Goal: Transaction & Acquisition: Purchase product/service

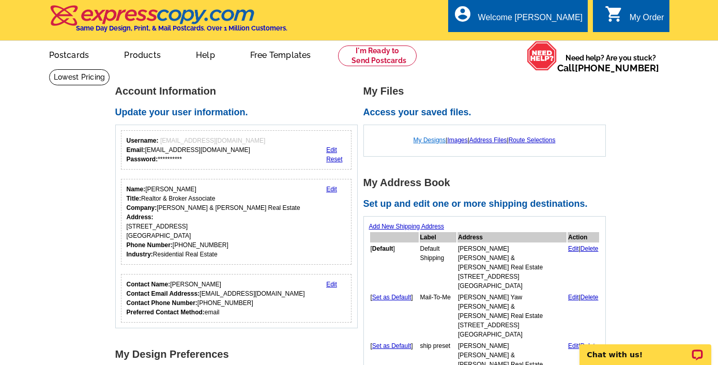
click at [428, 138] on link "My Designs" at bounding box center [430, 139] width 33 height 7
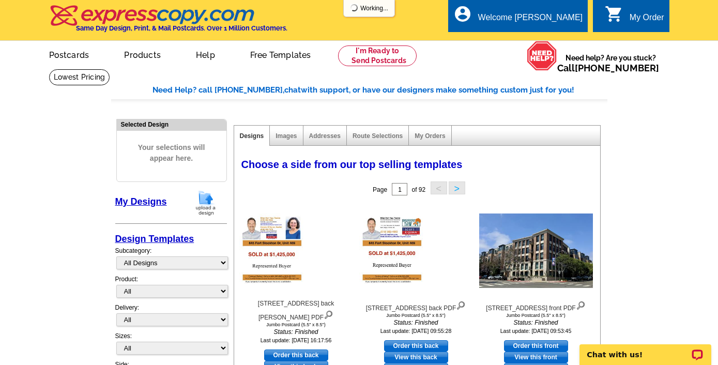
click at [206, 200] on img at bounding box center [205, 203] width 27 height 26
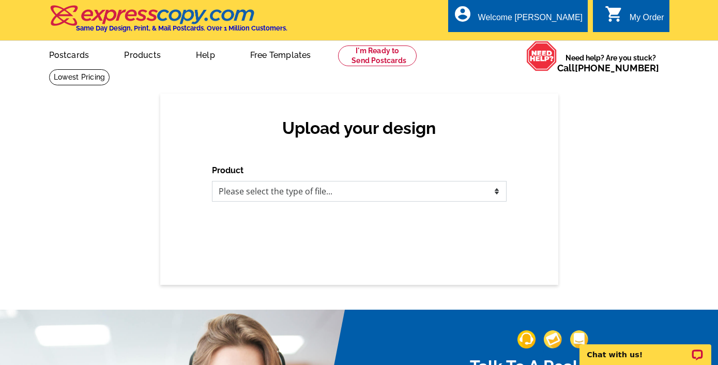
select select "1"
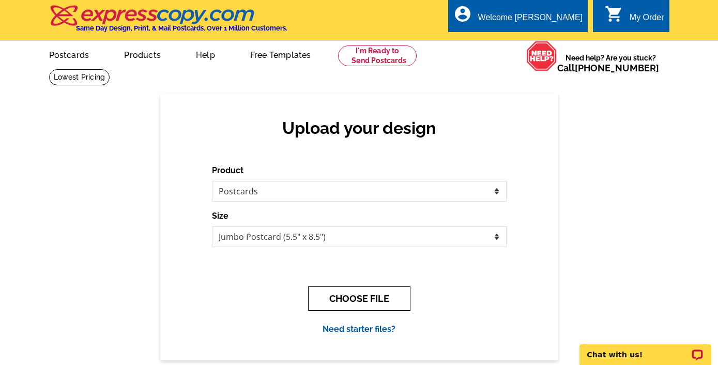
click at [366, 298] on button "CHOOSE FILE" at bounding box center [359, 298] width 102 height 24
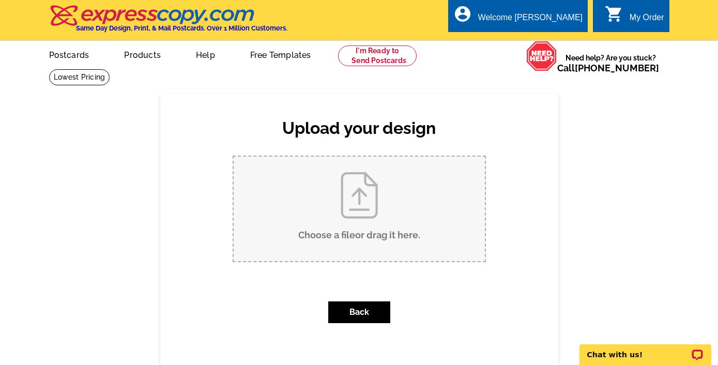
click at [373, 221] on input "Choose a file or drag it here ." at bounding box center [359, 209] width 251 height 104
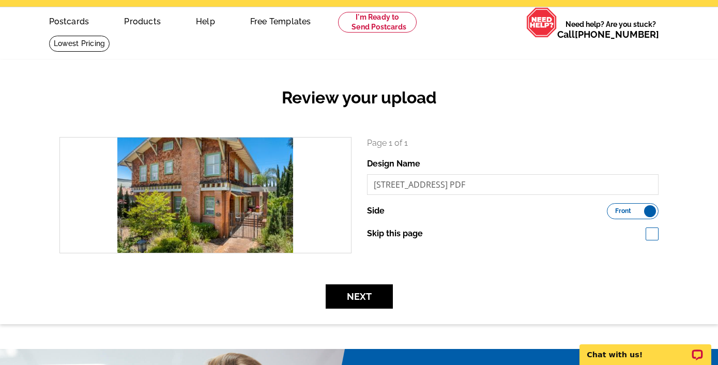
scroll to position [34, 0]
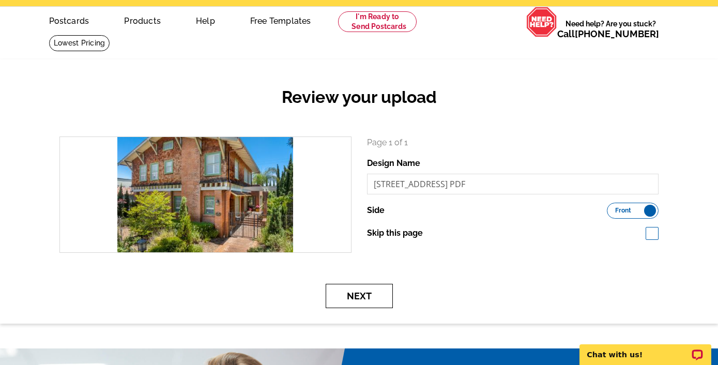
click at [358, 294] on button "Next" at bounding box center [359, 296] width 67 height 24
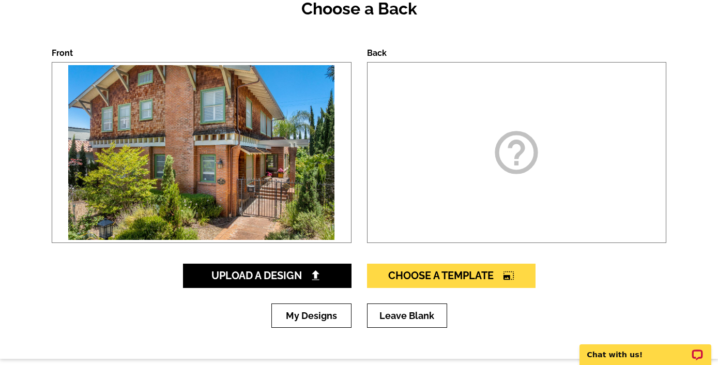
scroll to position [154, 0]
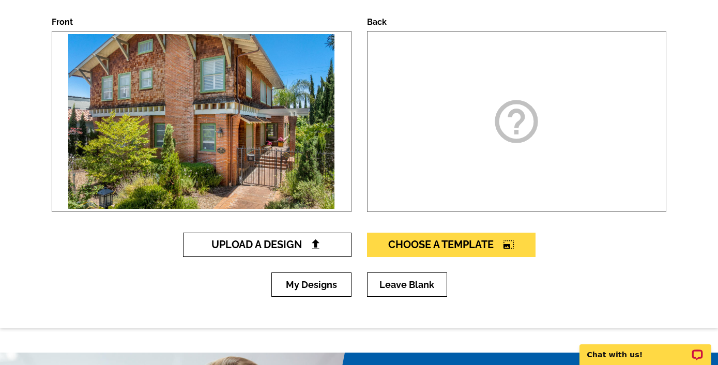
click at [291, 244] on span "Upload A Design" at bounding box center [266, 244] width 111 height 12
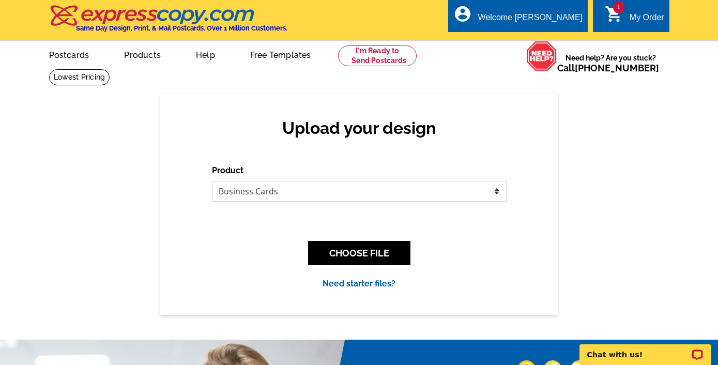
select select "1"
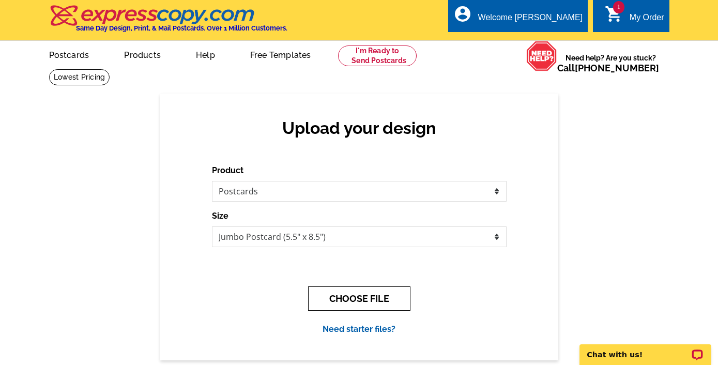
click at [392, 301] on button "CHOOSE FILE" at bounding box center [359, 298] width 102 height 24
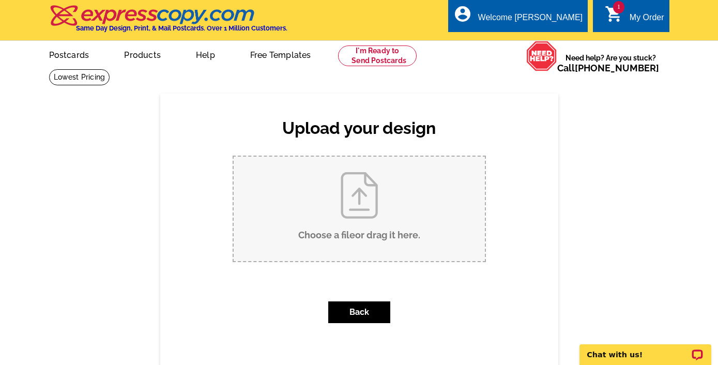
click at [365, 223] on input "Choose a file or drag it here ." at bounding box center [359, 209] width 251 height 104
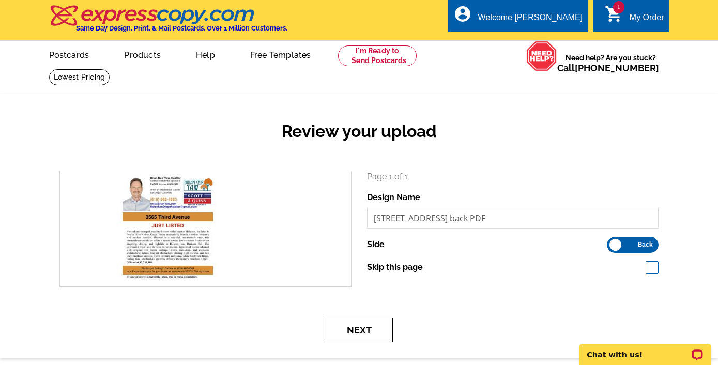
click at [361, 323] on button "Next" at bounding box center [359, 330] width 67 height 24
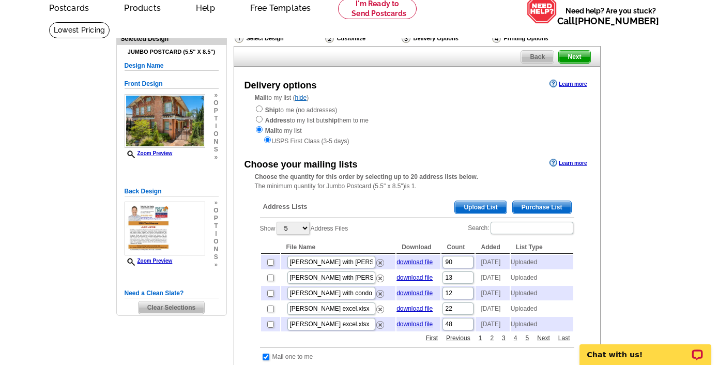
scroll to position [51, 0]
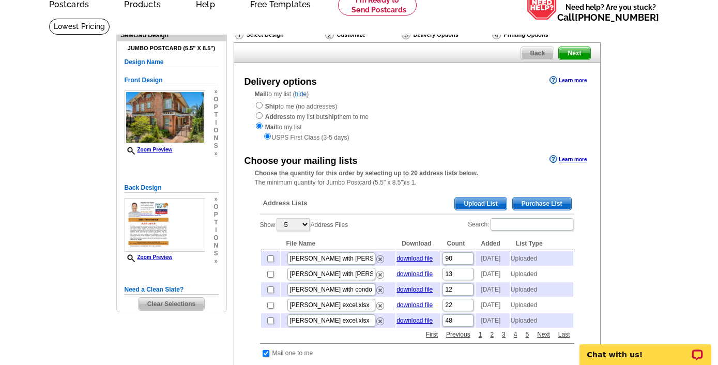
click at [480, 199] on span "Upload List" at bounding box center [480, 203] width 51 height 12
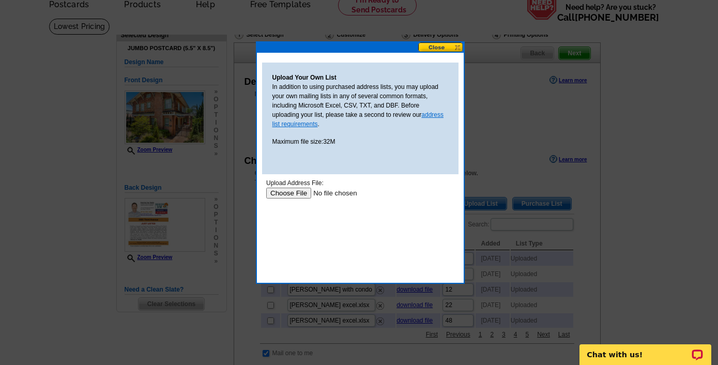
scroll to position [0, 0]
click at [294, 190] on input "file" at bounding box center [331, 193] width 131 height 11
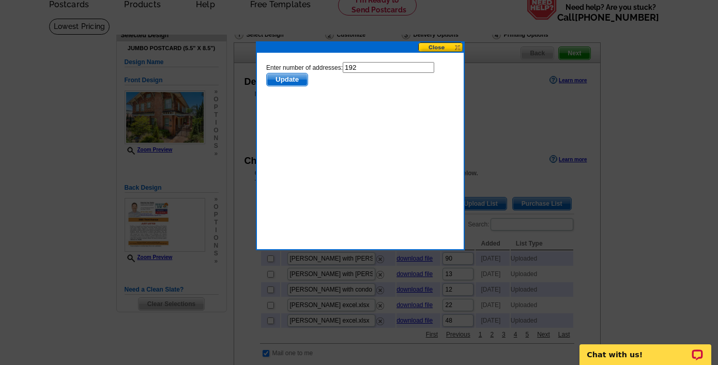
click at [373, 68] on input "192" at bounding box center [388, 67] width 92 height 11
type input "191"
click at [289, 76] on span "Update" at bounding box center [286, 79] width 41 height 12
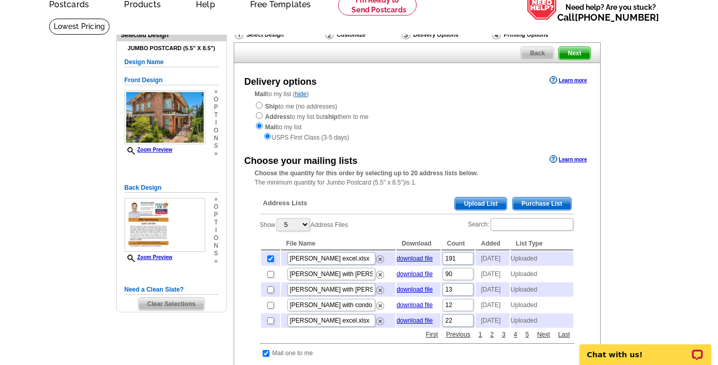
click at [481, 200] on span "Upload List" at bounding box center [480, 203] width 51 height 12
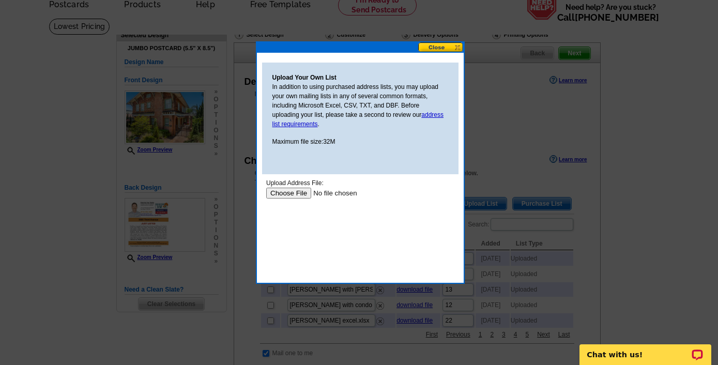
click at [286, 192] on input "file" at bounding box center [331, 193] width 131 height 11
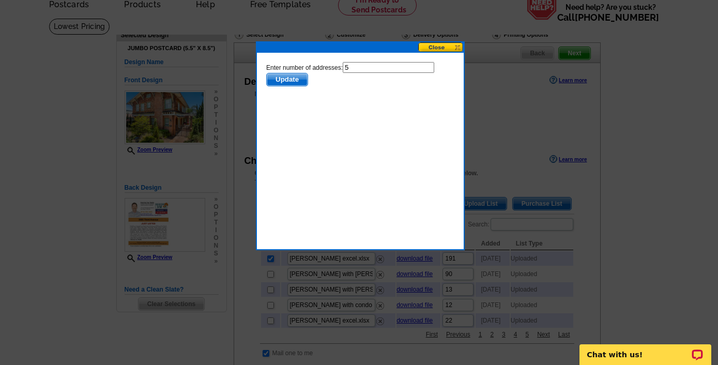
click at [364, 66] on input "5" at bounding box center [388, 67] width 92 height 11
click at [436, 50] on button at bounding box center [440, 47] width 45 height 10
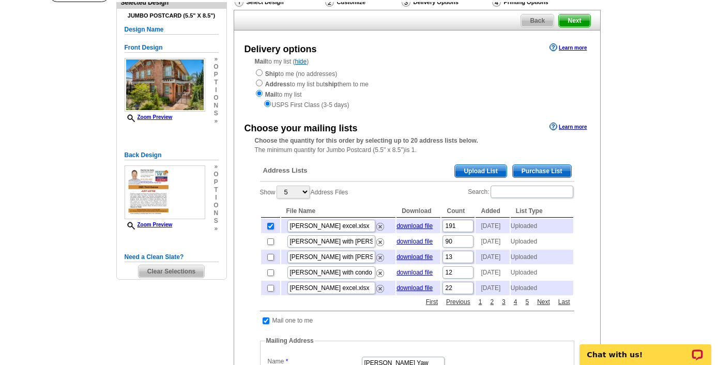
scroll to position [83, 0]
click at [477, 165] on span "Upload List" at bounding box center [480, 171] width 51 height 12
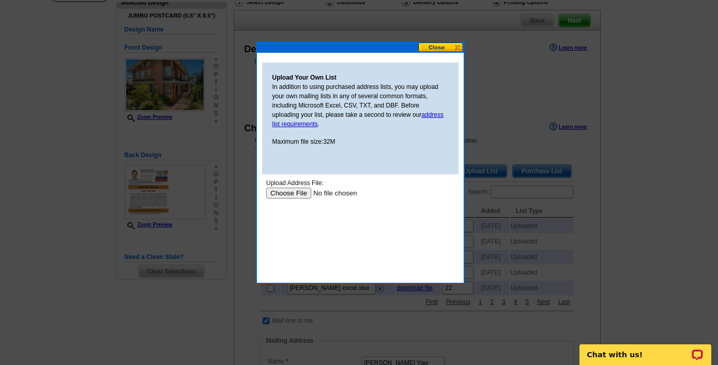
scroll to position [0, 0]
click at [297, 193] on input "file" at bounding box center [331, 193] width 131 height 11
click at [448, 44] on button at bounding box center [440, 47] width 45 height 10
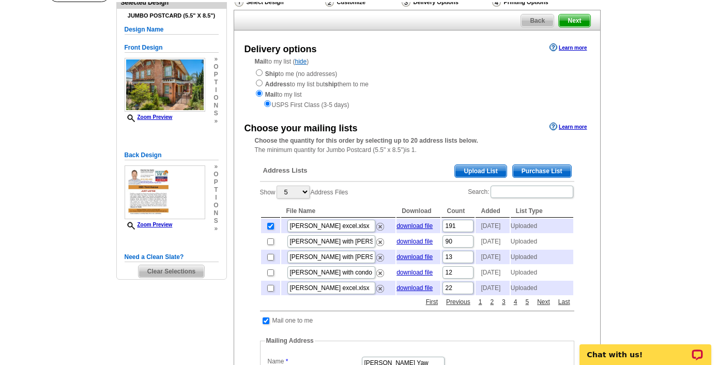
click at [476, 170] on span "Upload List" at bounding box center [480, 171] width 51 height 12
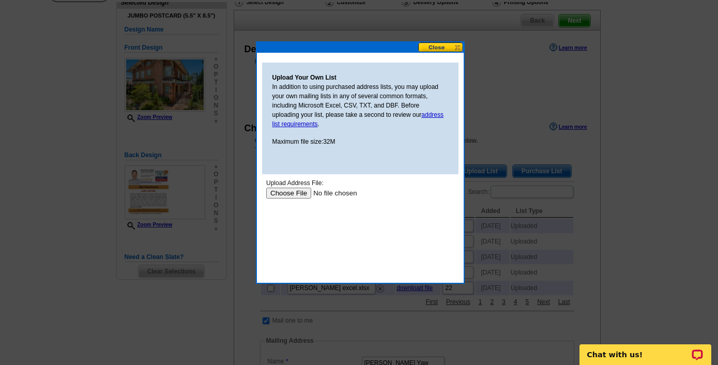
click at [293, 193] on input "file" at bounding box center [331, 193] width 131 height 11
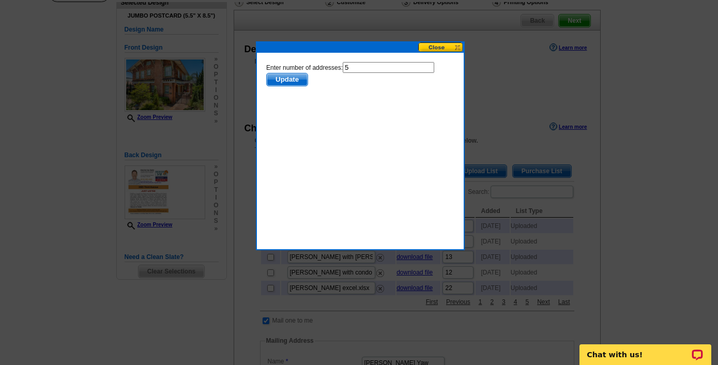
click at [440, 46] on button at bounding box center [440, 47] width 45 height 10
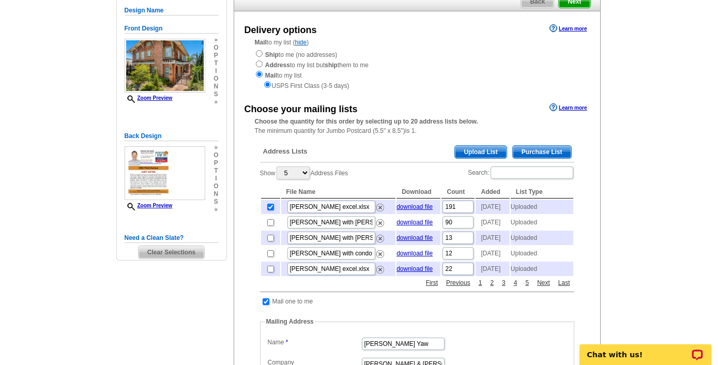
scroll to position [103, 0]
click at [481, 145] on span "Upload List" at bounding box center [480, 151] width 51 height 12
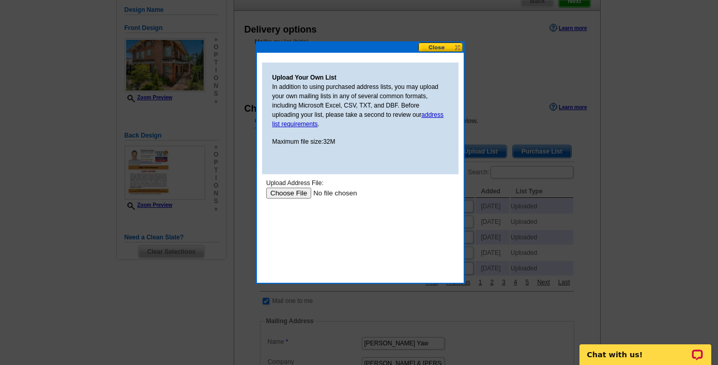
scroll to position [0, 0]
click at [295, 191] on input "file" at bounding box center [331, 193] width 131 height 11
click at [436, 41] on div "Upload Your Own List In addition to using purchased address lists, you may uplo…" at bounding box center [360, 162] width 209 height 242
click at [436, 47] on button at bounding box center [440, 47] width 45 height 10
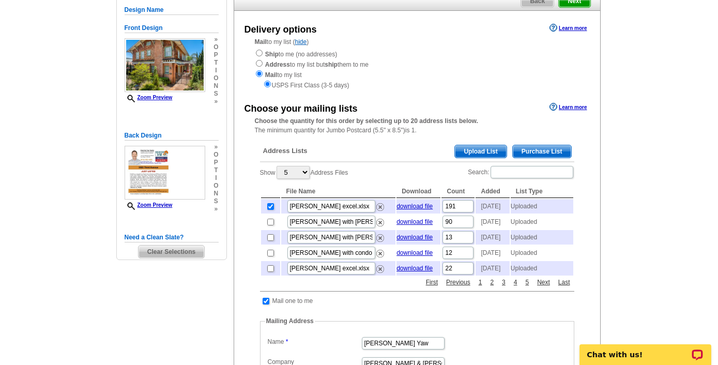
scroll to position [118, 0]
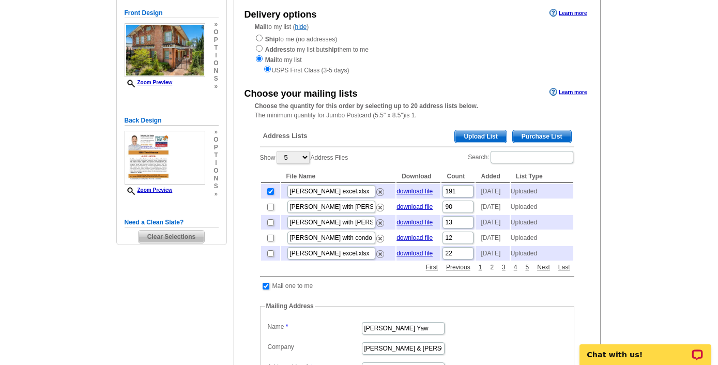
click at [491, 272] on link "2" at bounding box center [492, 267] width 9 height 9
click at [270, 241] on input "checkbox" at bounding box center [270, 238] width 7 height 7
checkbox input "true"
click at [270, 226] on input "checkbox" at bounding box center [270, 222] width 7 height 7
checkbox input "false"
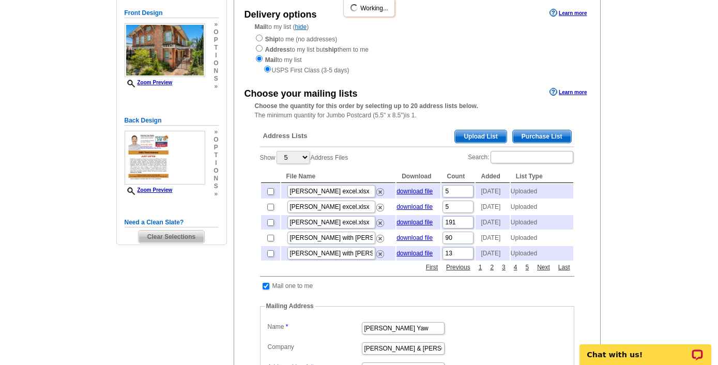
click at [419, 226] on link "download file" at bounding box center [415, 222] width 36 height 7
click at [492, 272] on link "2" at bounding box center [492, 267] width 9 height 9
click at [414, 241] on link "download file" at bounding box center [415, 237] width 36 height 7
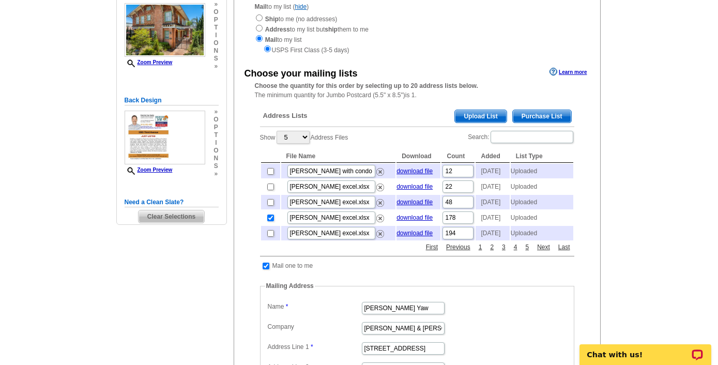
scroll to position [150, 0]
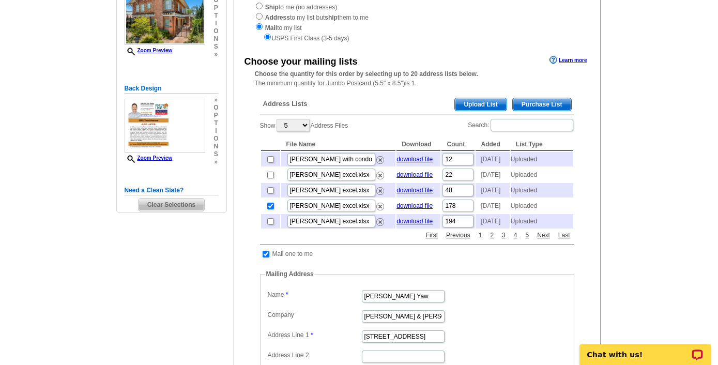
click at [482, 240] on link "1" at bounding box center [480, 235] width 9 height 9
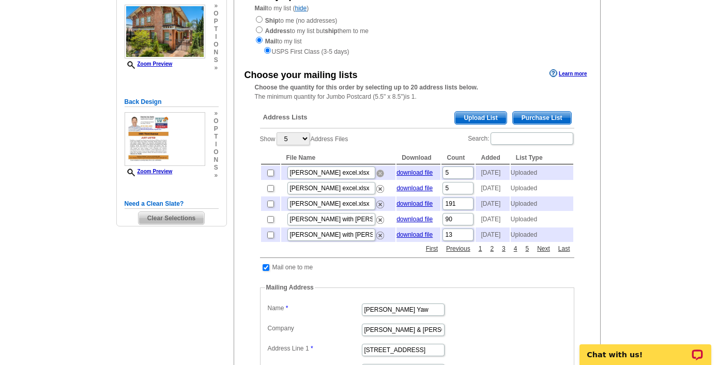
click at [379, 170] on img at bounding box center [380, 174] width 8 height 8
click at [268, 170] on input "checkbox" at bounding box center [270, 173] width 7 height 7
checkbox input "true"
click at [270, 170] on input "checkbox" at bounding box center [270, 173] width 7 height 7
checkbox input "false"
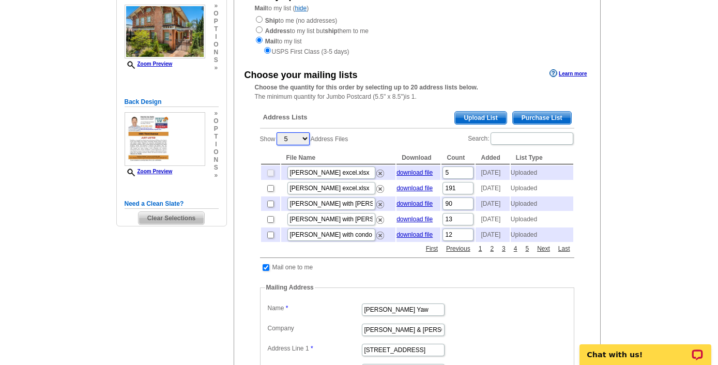
select select "10"
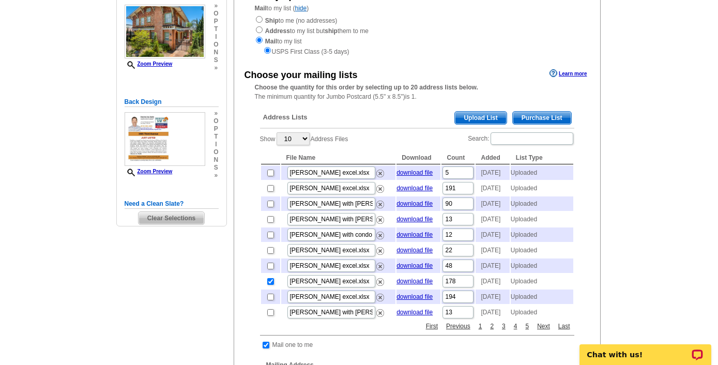
click at [269, 188] on input "checkbox" at bounding box center [270, 188] width 7 height 7
checkbox input "true"
click at [483, 113] on span "Upload List" at bounding box center [480, 118] width 51 height 12
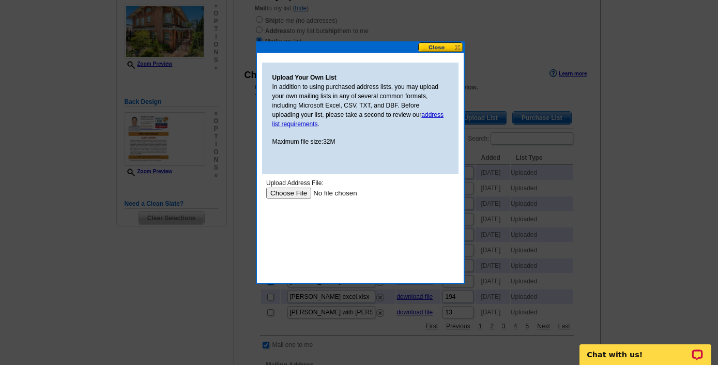
scroll to position [0, 0]
click at [292, 192] on input "file" at bounding box center [331, 193] width 131 height 11
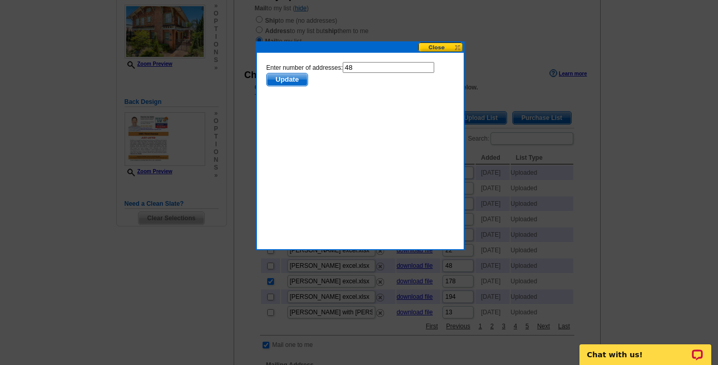
drag, startPoint x: 359, startPoint y: 68, endPoint x: 311, endPoint y: 63, distance: 48.8
click at [311, 63] on form "Enter number of addresses: 48 Update" at bounding box center [360, 74] width 188 height 24
type input "47"
click at [301, 77] on span "Update" at bounding box center [286, 79] width 41 height 12
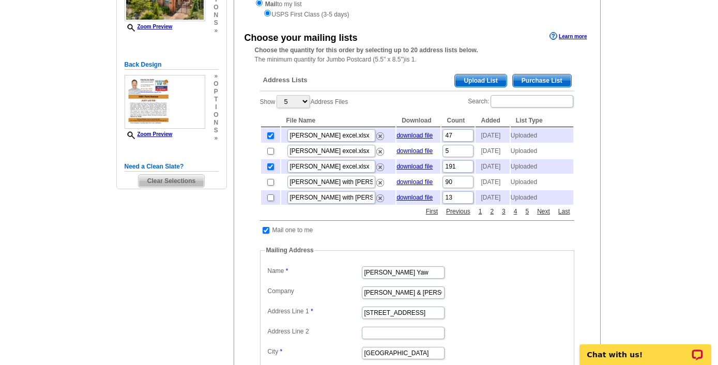
click at [483, 81] on span "Upload List" at bounding box center [480, 80] width 51 height 12
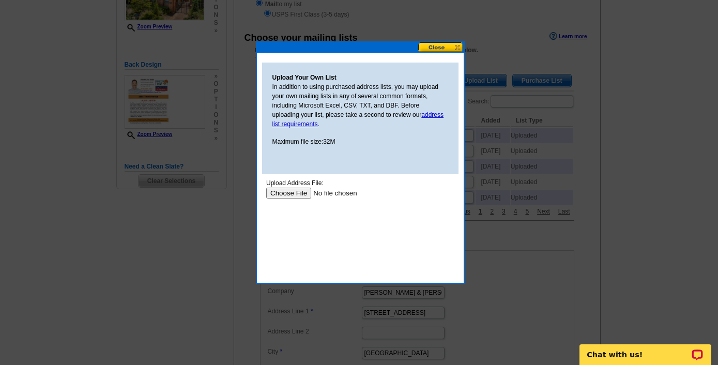
click at [291, 191] on input "file" at bounding box center [331, 193] width 131 height 11
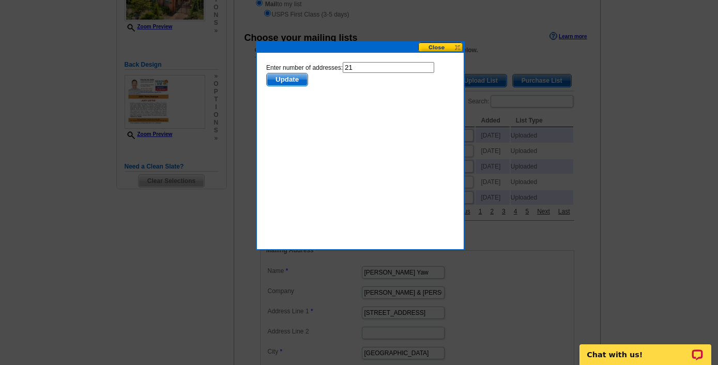
drag, startPoint x: 369, startPoint y: 69, endPoint x: 356, endPoint y: 69, distance: 12.9
click at [356, 69] on input "21" at bounding box center [388, 67] width 92 height 11
type input "20"
click at [286, 81] on span "Update" at bounding box center [286, 79] width 41 height 12
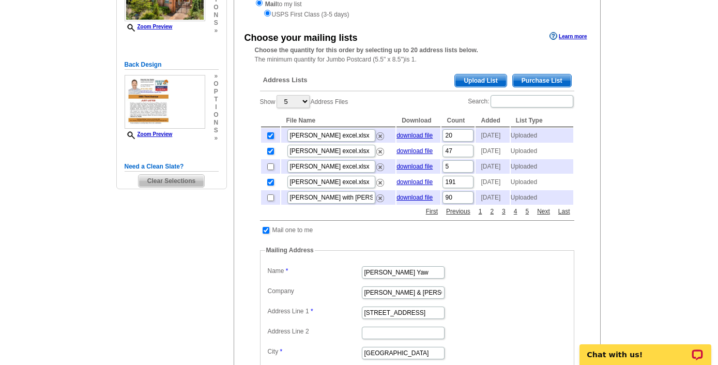
click at [482, 77] on span "Upload List" at bounding box center [480, 80] width 51 height 12
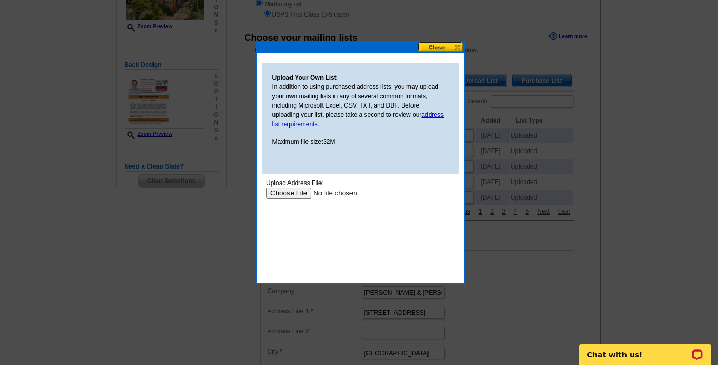
click at [286, 194] on input "file" at bounding box center [331, 193] width 131 height 11
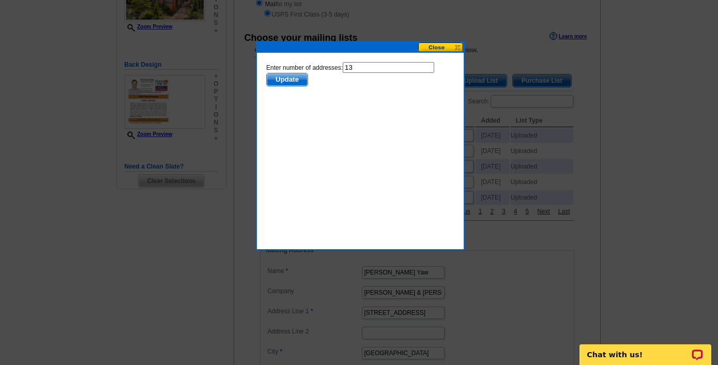
click at [377, 66] on input "13" at bounding box center [388, 67] width 92 height 11
type input "12"
click at [290, 80] on span "Update" at bounding box center [286, 79] width 41 height 12
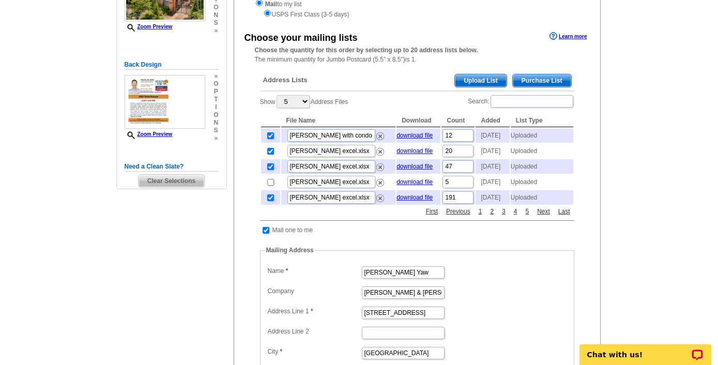
click at [480, 78] on span "Upload List" at bounding box center [480, 80] width 51 height 12
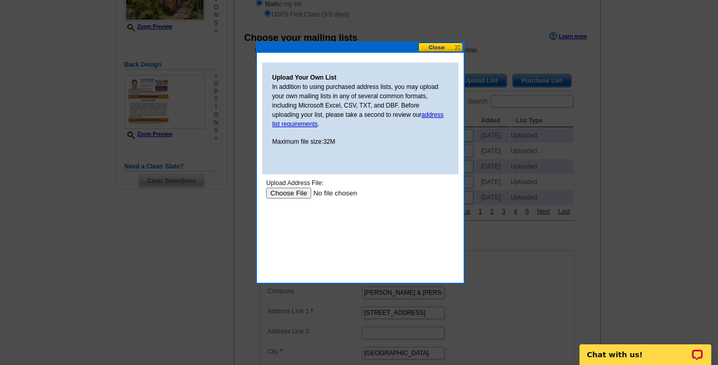
click at [296, 194] on input "file" at bounding box center [331, 193] width 131 height 11
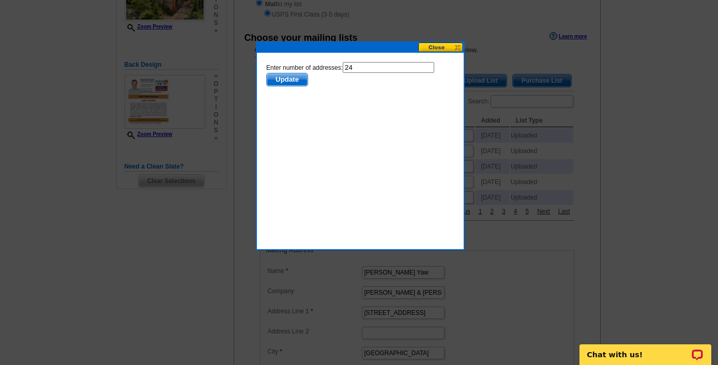
click at [372, 69] on input "24" at bounding box center [388, 67] width 92 height 11
type input "23"
click at [293, 74] on span "Update" at bounding box center [286, 79] width 41 height 12
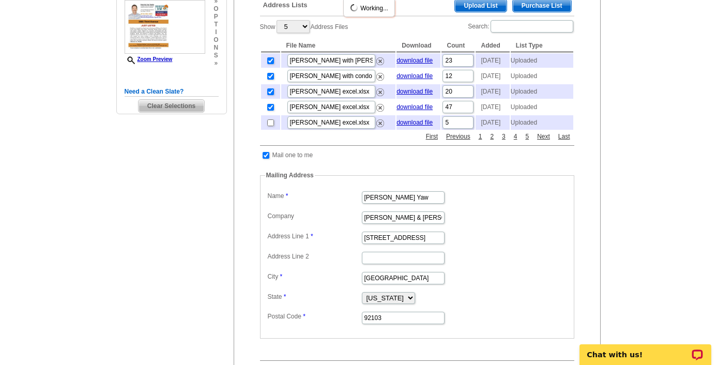
scroll to position [246, 0]
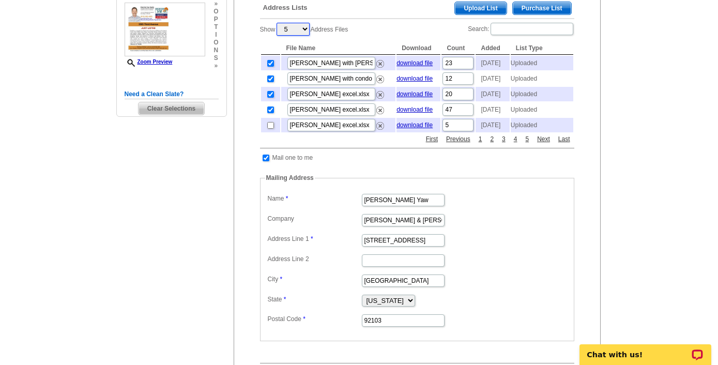
select select "25"
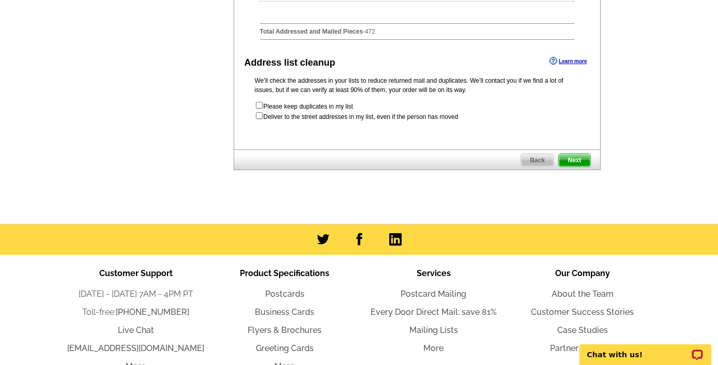
scroll to position [896, 0]
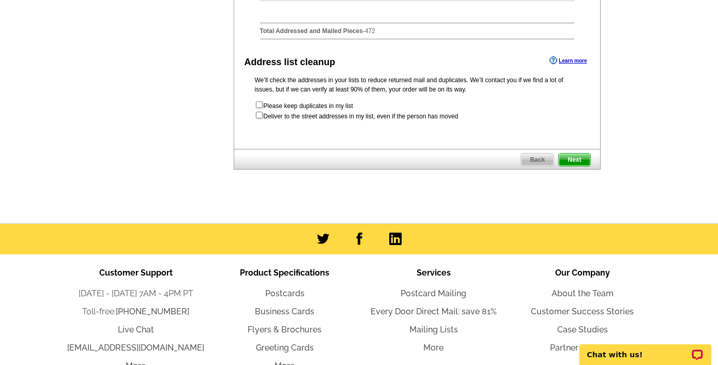
click at [578, 166] on span "Next" at bounding box center [574, 160] width 31 height 12
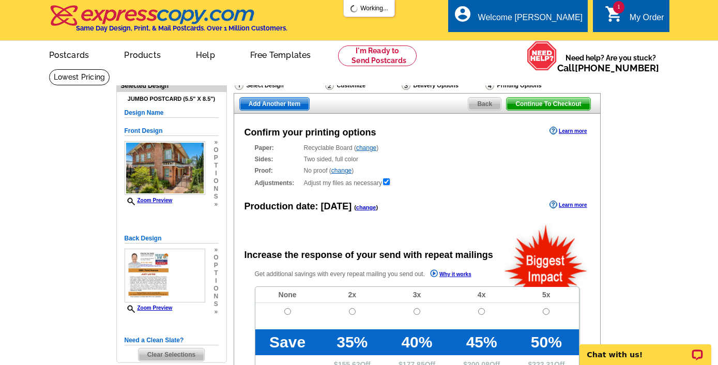
radio input "false"
click at [287, 310] on input "radio" at bounding box center [287, 311] width 7 height 7
radio input "true"
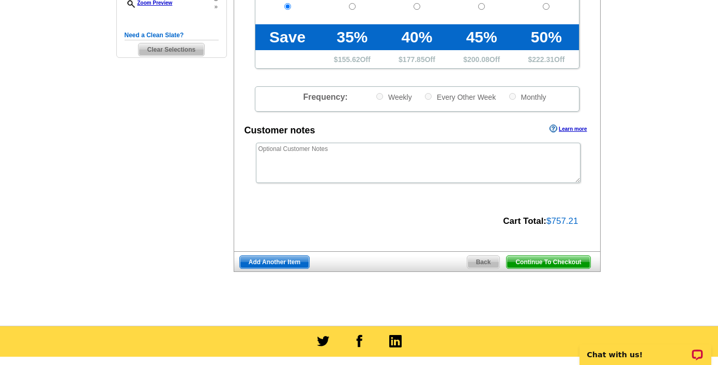
scroll to position [328, 0]
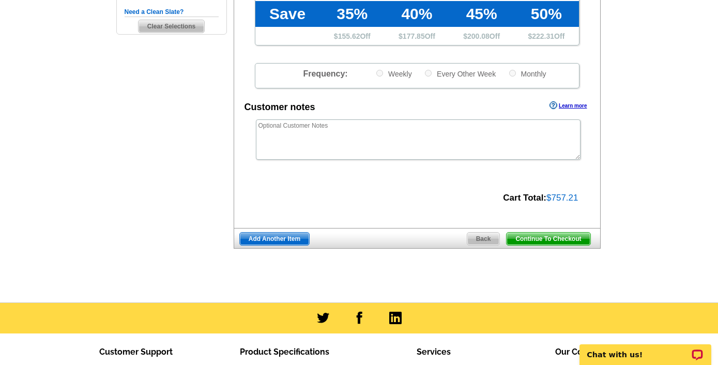
click at [558, 233] on span "Continue To Checkout" at bounding box center [548, 239] width 83 height 12
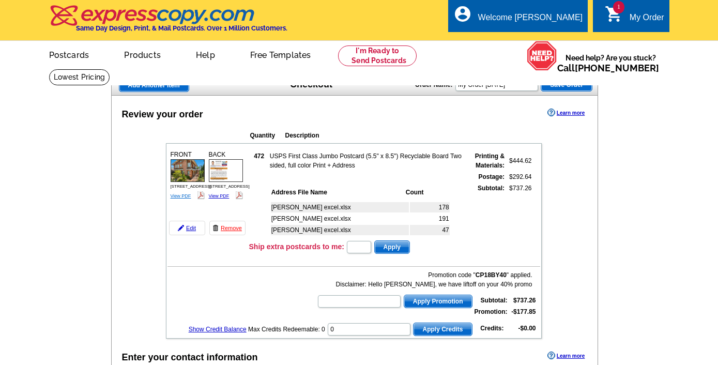
click at [180, 195] on link "View PDF" at bounding box center [181, 195] width 21 height 5
click at [224, 168] on img at bounding box center [226, 170] width 34 height 23
click at [222, 195] on link "View PDF" at bounding box center [219, 195] width 21 height 5
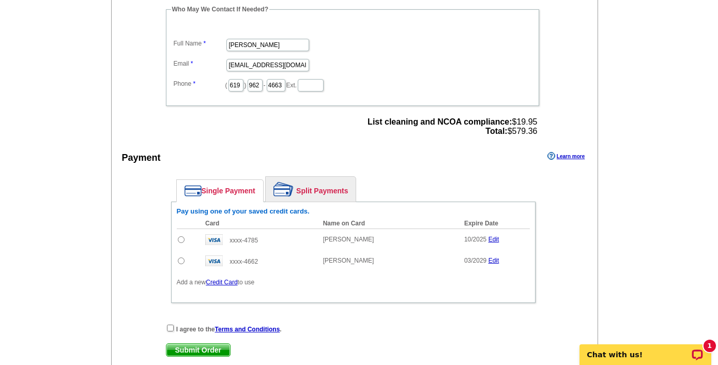
scroll to position [378, 0]
click at [179, 239] on input "radio" at bounding box center [181, 238] width 7 height 7
radio input "true"
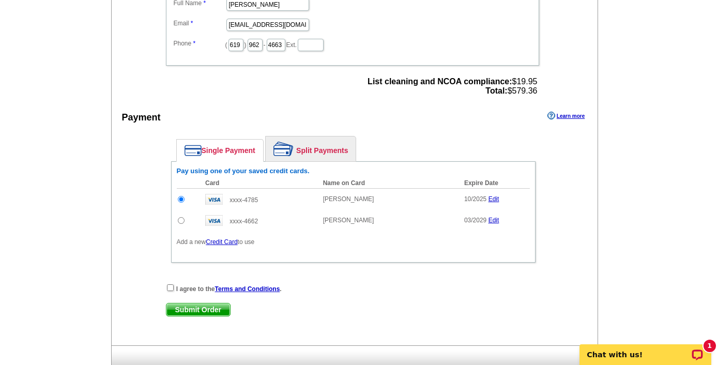
scroll to position [434, 0]
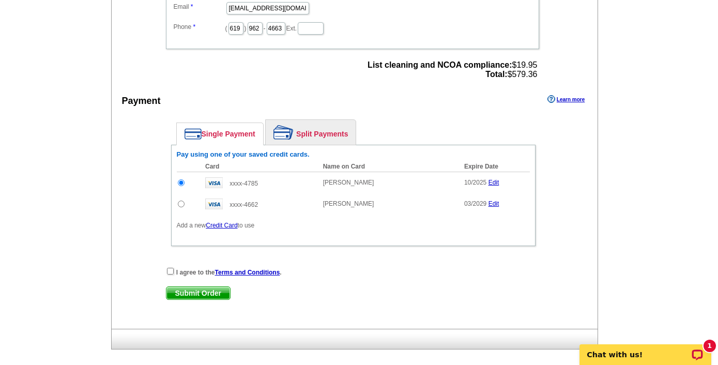
click at [170, 271] on input "checkbox" at bounding box center [170, 271] width 7 height 7
checkbox input "true"
click at [189, 291] on span "Submit Order" at bounding box center [198, 293] width 64 height 12
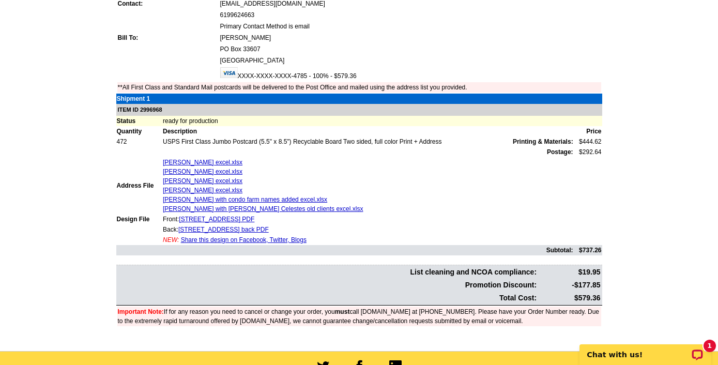
scroll to position [166, 0]
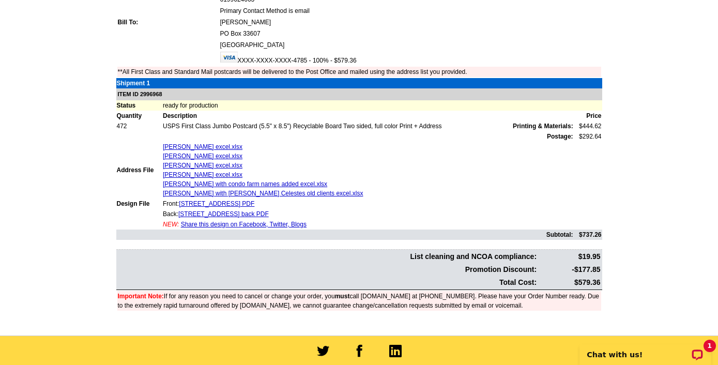
click at [255, 222] on link "Share this design on Facebook, Twitter, Blogs" at bounding box center [244, 224] width 126 height 7
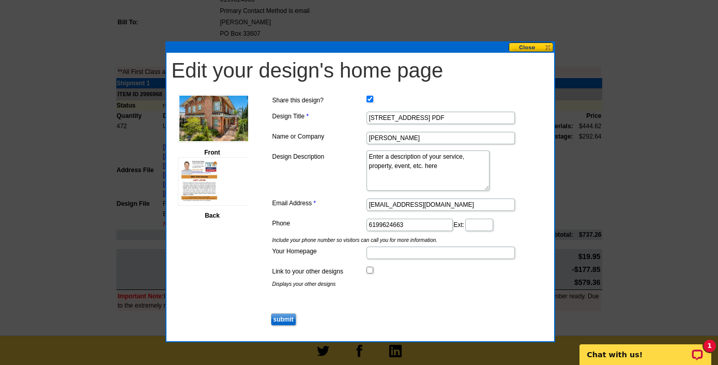
click at [529, 48] on button at bounding box center [531, 47] width 45 height 10
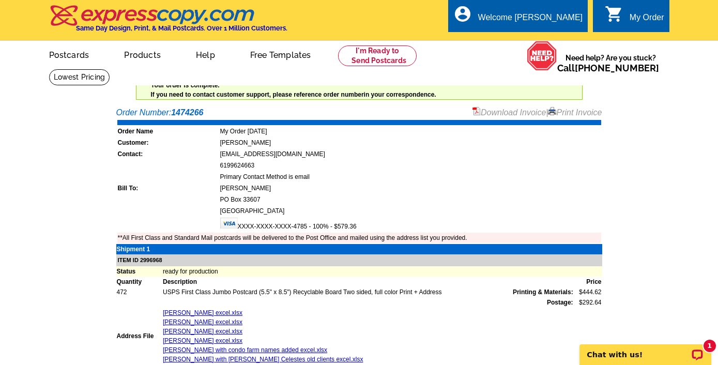
scroll to position [0, 0]
click at [494, 111] on link "Download Invoice" at bounding box center [509, 112] width 73 height 9
click at [73, 55] on link "Postcards" at bounding box center [69, 54] width 72 height 24
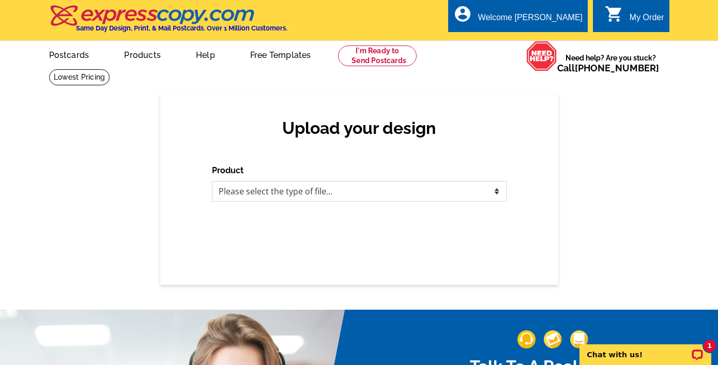
select select "1"
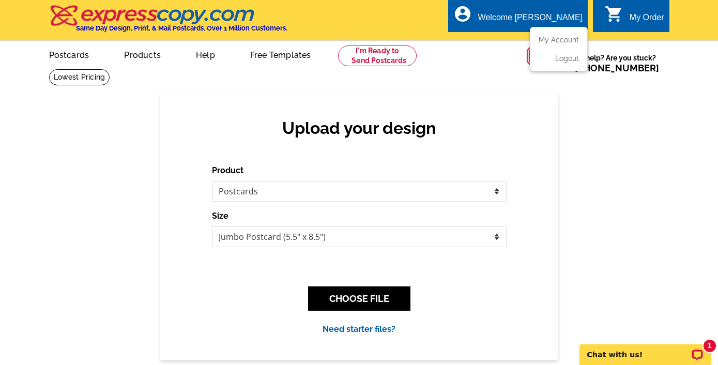
click at [554, 20] on div "Welcome [PERSON_NAME]" at bounding box center [530, 20] width 104 height 14
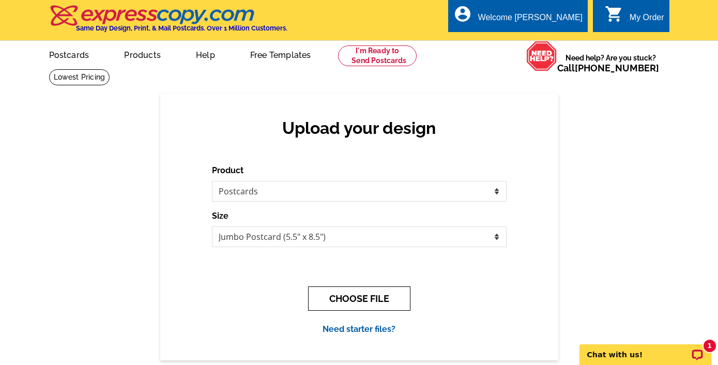
click at [367, 295] on button "CHOOSE FILE" at bounding box center [359, 298] width 102 height 24
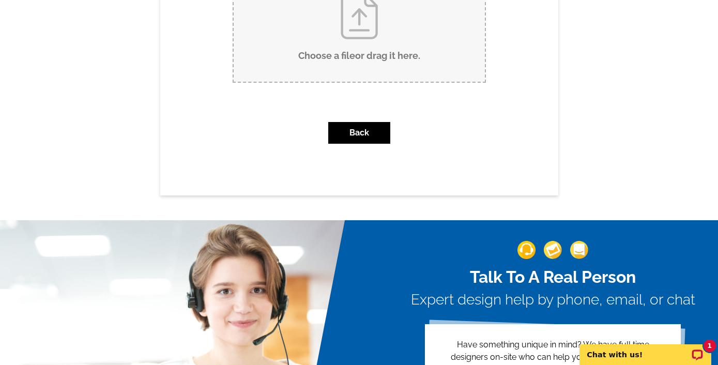
scroll to position [118, 0]
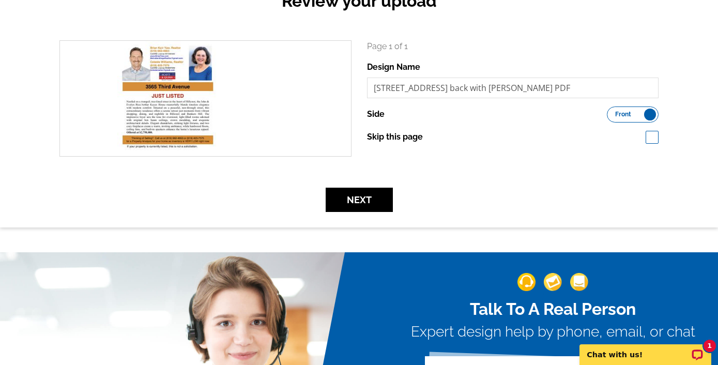
scroll to position [131, 1]
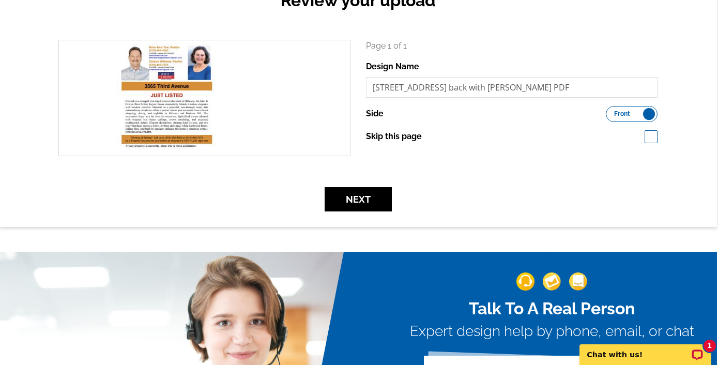
click at [628, 113] on span "Front" at bounding box center [622, 113] width 16 height 5
click at [611, 111] on input "Front Back" at bounding box center [611, 111] width 0 height 0
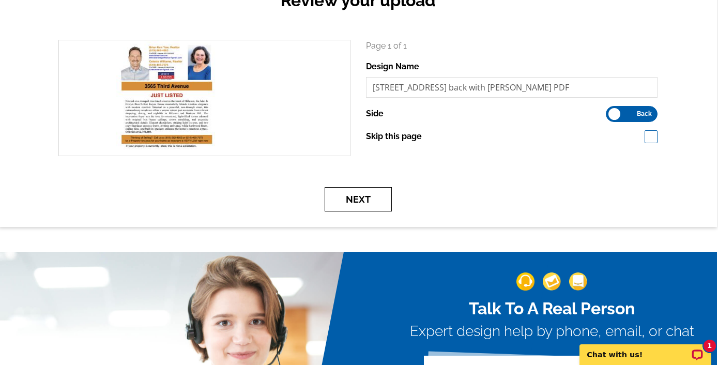
click at [359, 196] on button "Next" at bounding box center [358, 199] width 67 height 24
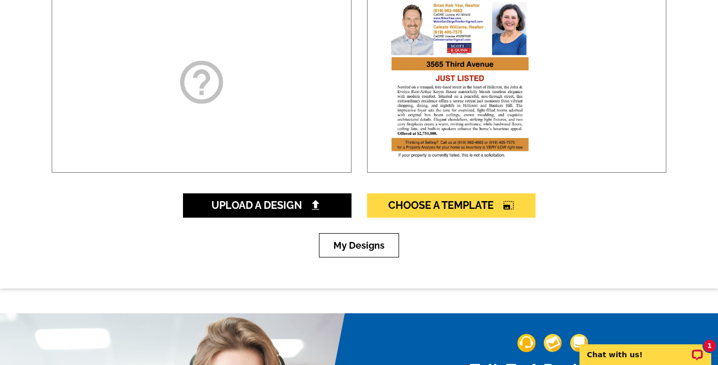
scroll to position [272, 0]
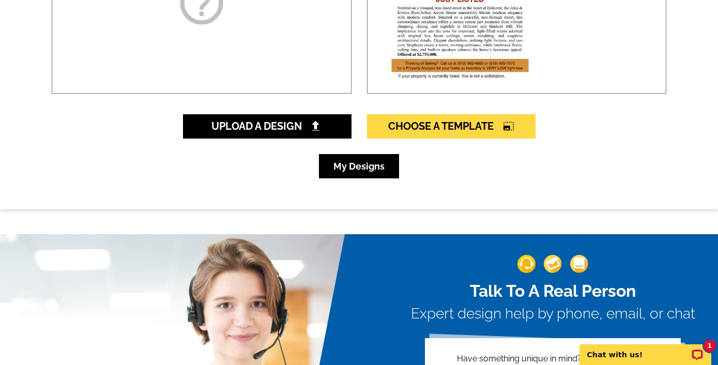
click at [363, 167] on link "My Designs" at bounding box center [359, 166] width 80 height 24
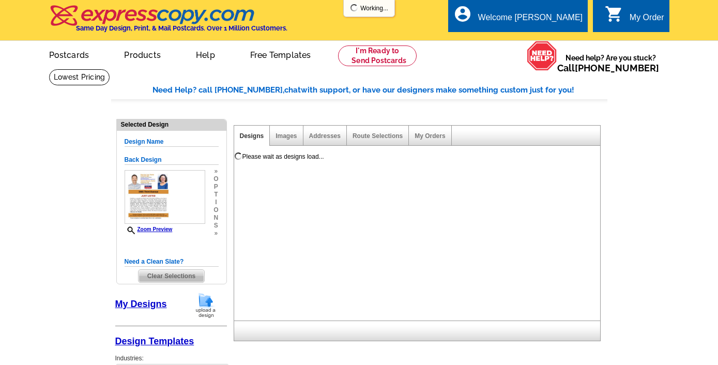
select select "1"
select select "2"
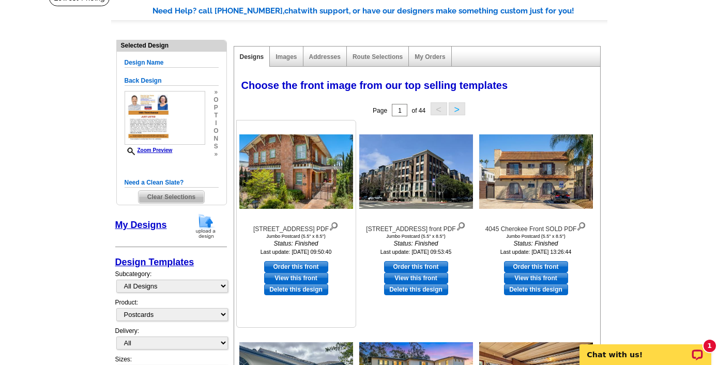
click at [301, 264] on link "Order this front" at bounding box center [296, 266] width 64 height 11
select select "back"
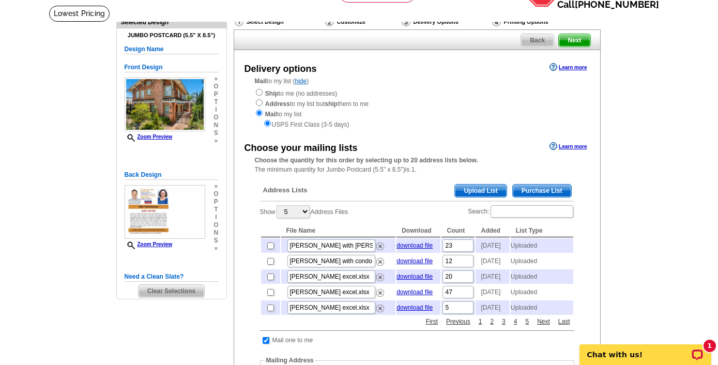
scroll to position [65, 0]
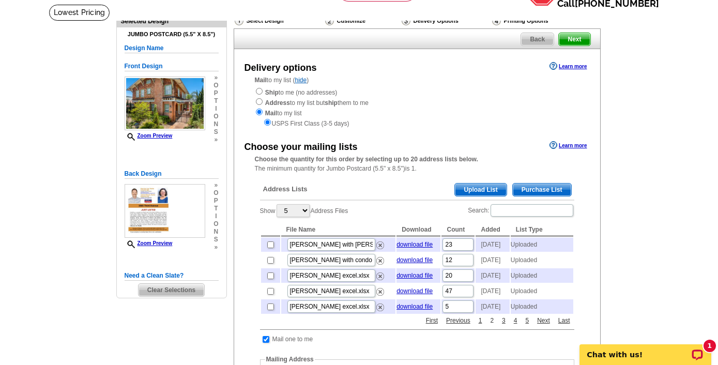
click at [493, 325] on link "2" at bounding box center [492, 320] width 9 height 9
click at [503, 325] on link "3" at bounding box center [503, 320] width 9 height 9
select select "25"
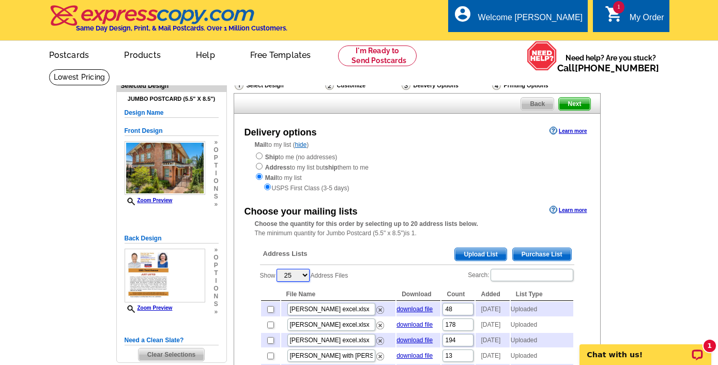
scroll to position [0, 0]
click at [486, 249] on span "Upload List" at bounding box center [480, 254] width 51 height 12
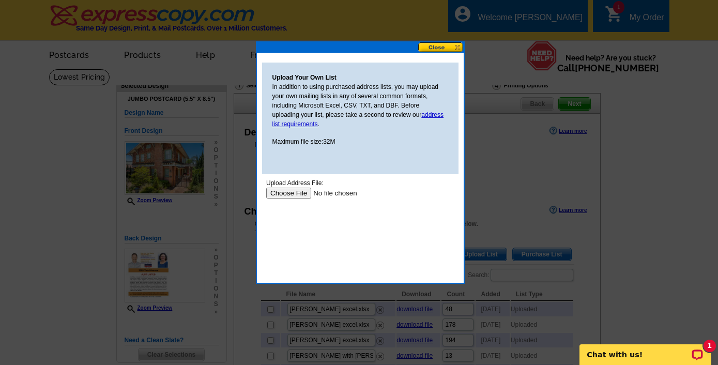
click at [291, 189] on input "file" at bounding box center [331, 193] width 131 height 11
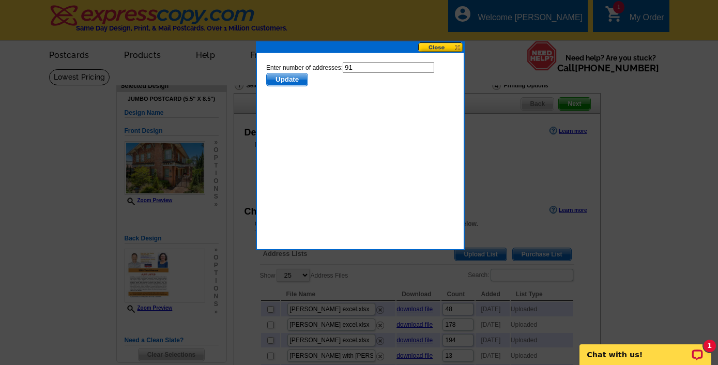
click at [372, 69] on input "91" at bounding box center [388, 67] width 92 height 11
type input "90"
click at [284, 77] on span "Update" at bounding box center [286, 79] width 41 height 12
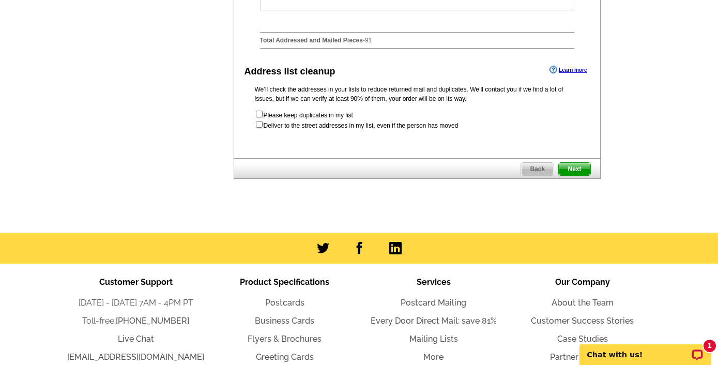
scroll to position [594, 0]
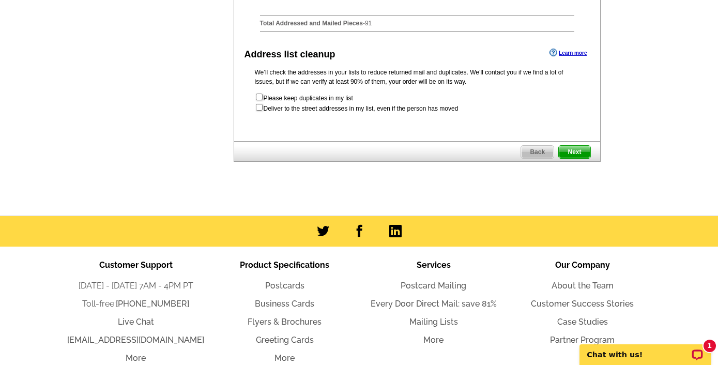
click at [575, 158] on span "Next" at bounding box center [574, 152] width 31 height 12
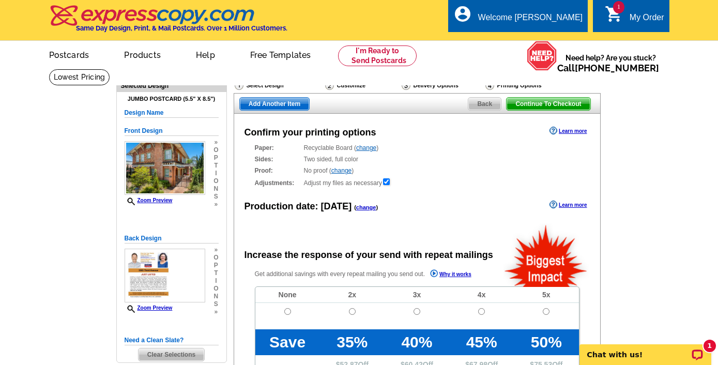
radio input "false"
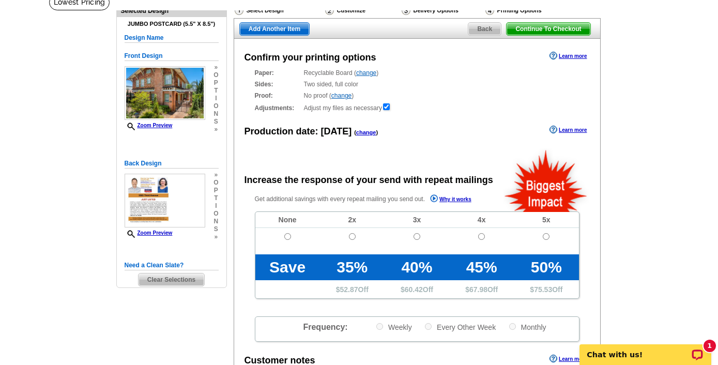
scroll to position [98, 0]
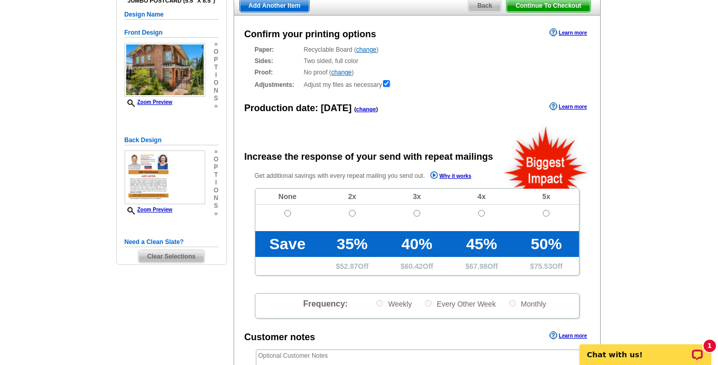
click at [288, 211] on input "radio" at bounding box center [287, 213] width 7 height 7
radio input "true"
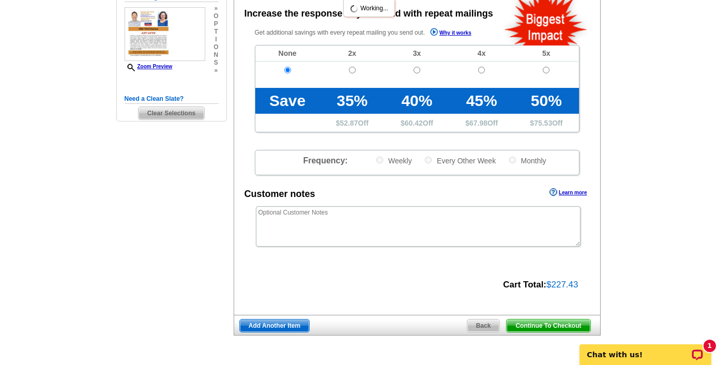
scroll to position [253, 0]
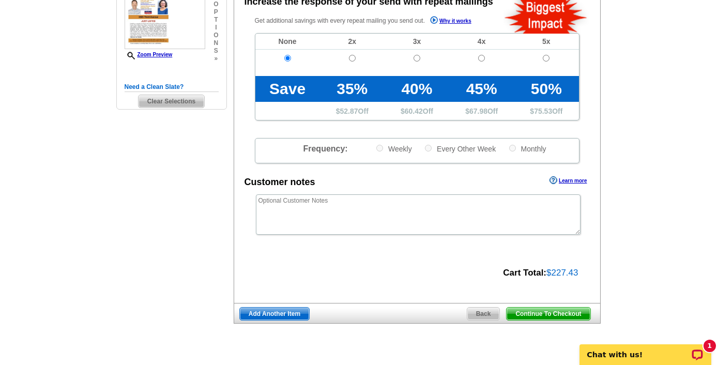
click at [554, 308] on span "Continue To Checkout" at bounding box center [548, 314] width 83 height 12
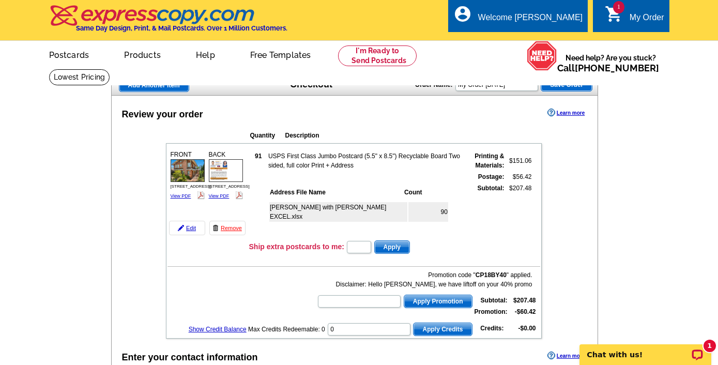
scroll to position [24, 0]
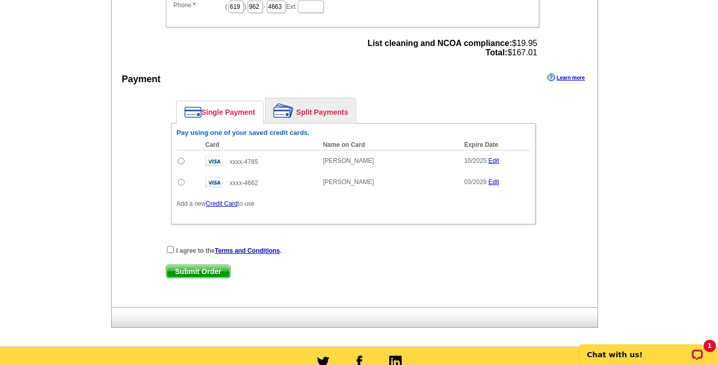
scroll to position [458, 0]
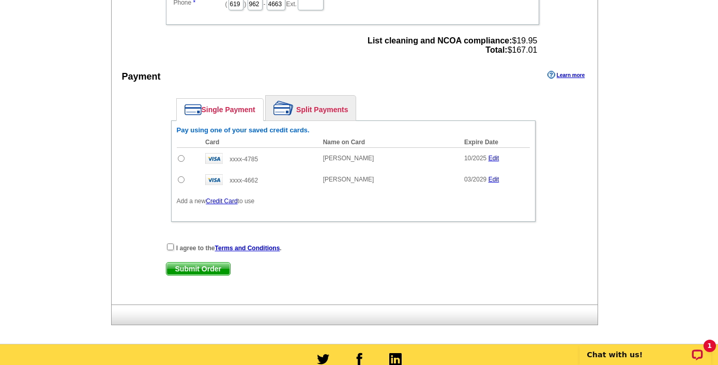
click at [181, 158] on input "radio" at bounding box center [181, 158] width 7 height 7
radio input "true"
click at [181, 179] on input "radio" at bounding box center [181, 179] width 7 height 7
radio input "true"
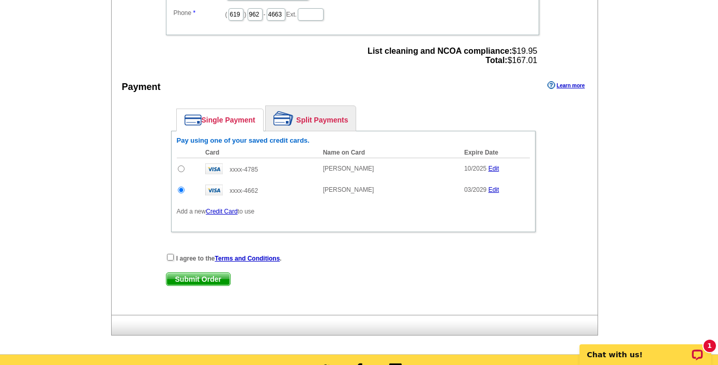
scroll to position [459, 0]
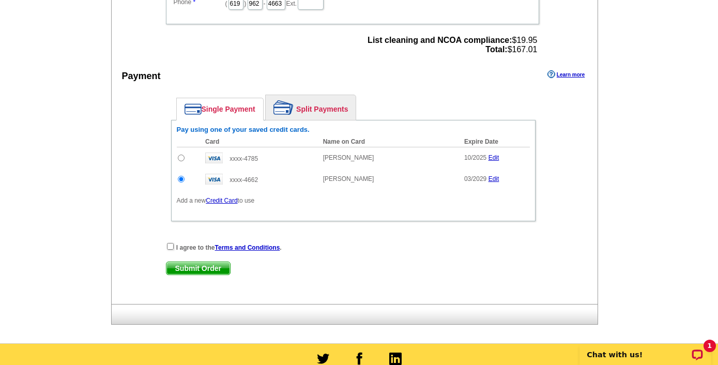
click at [171, 246] on input "checkbox" at bounding box center [170, 246] width 7 height 7
checkbox input "true"
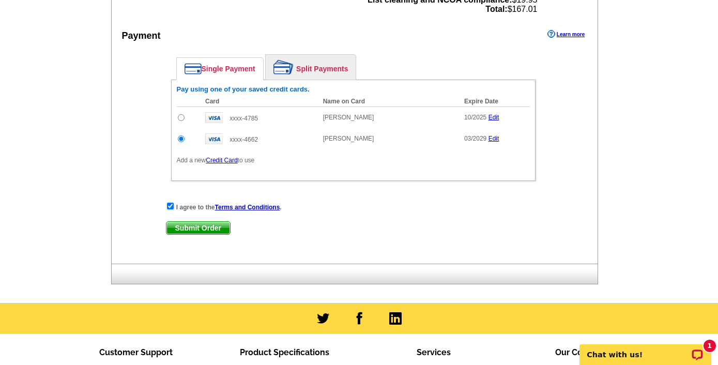
scroll to position [539, 0]
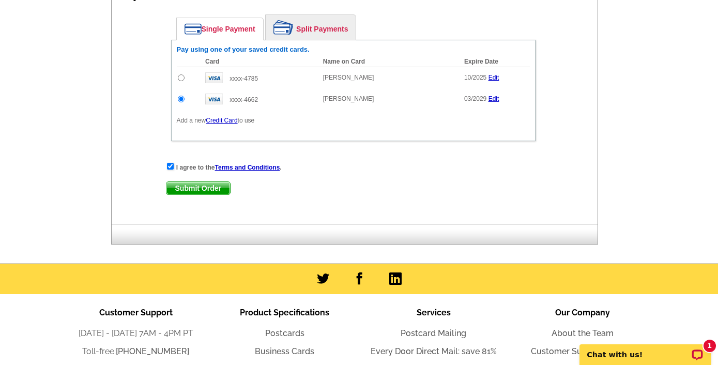
click at [194, 186] on span "Submit Order" at bounding box center [198, 188] width 64 height 12
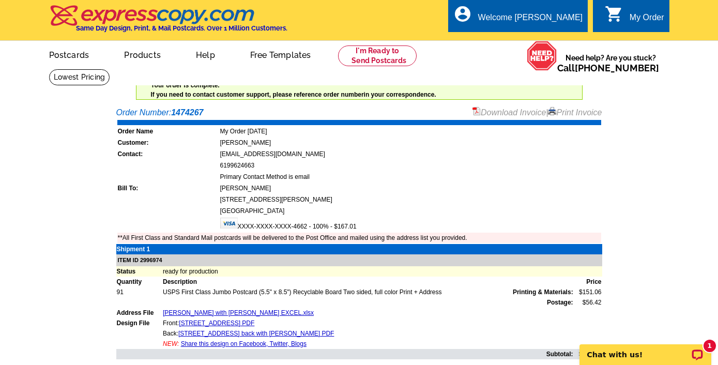
click at [499, 115] on link "Download Invoice" at bounding box center [509, 112] width 73 height 9
click at [568, 58] on link "Logout" at bounding box center [566, 58] width 26 height 9
